Goal: Transaction & Acquisition: Purchase product/service

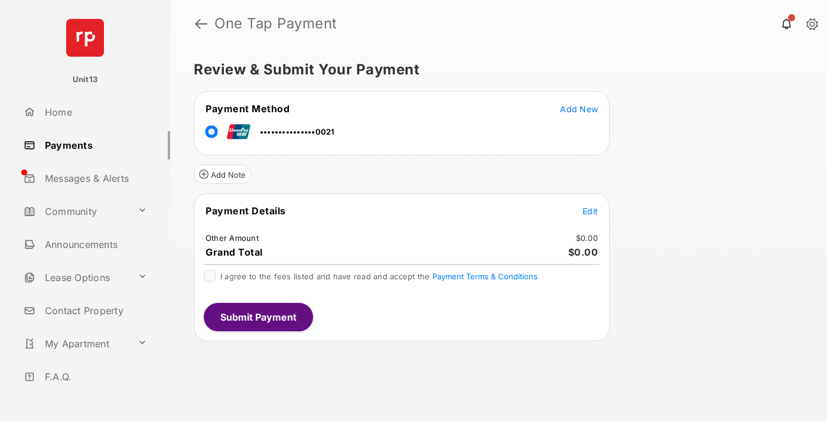
click at [590, 211] on span "Edit" at bounding box center [589, 211] width 15 height 10
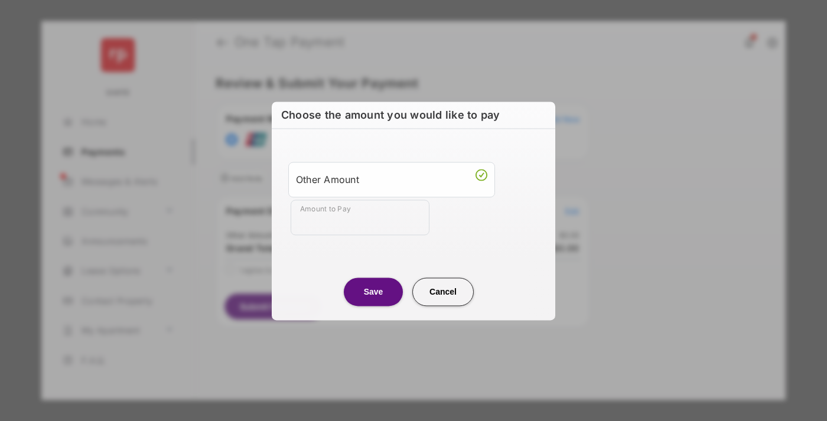
click at [391, 179] on div "Other Amount" at bounding box center [391, 179] width 191 height 20
type input "****"
click at [373, 291] on button "Save" at bounding box center [373, 292] width 59 height 28
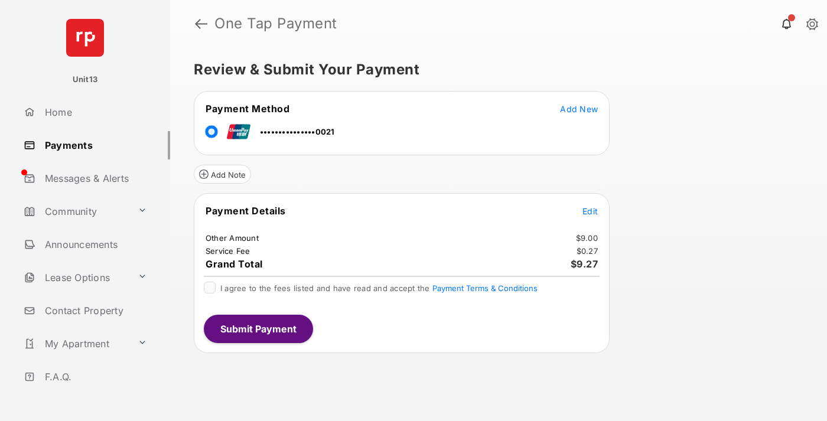
click at [590, 211] on span "Edit" at bounding box center [589, 211] width 15 height 10
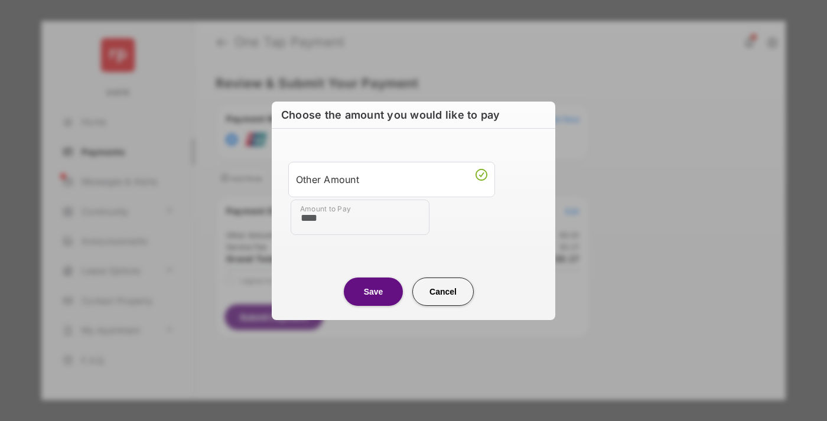
click at [373, 291] on button "Save" at bounding box center [373, 291] width 59 height 28
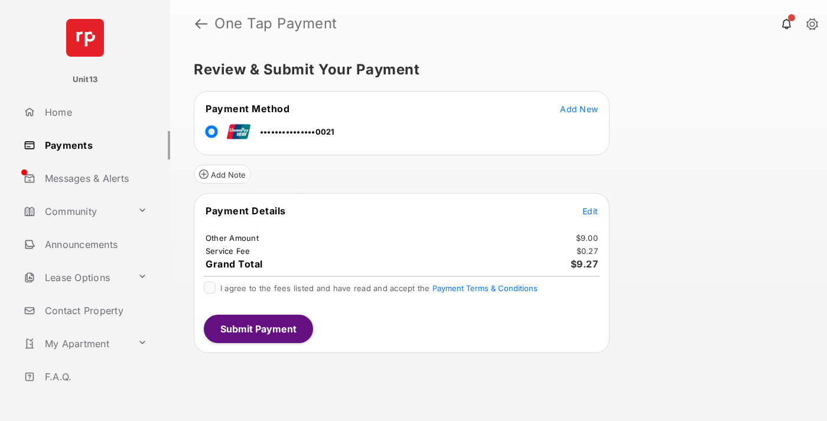
click at [257, 328] on button "Submit Payment" at bounding box center [258, 329] width 109 height 28
